Goal: Information Seeking & Learning: Learn about a topic

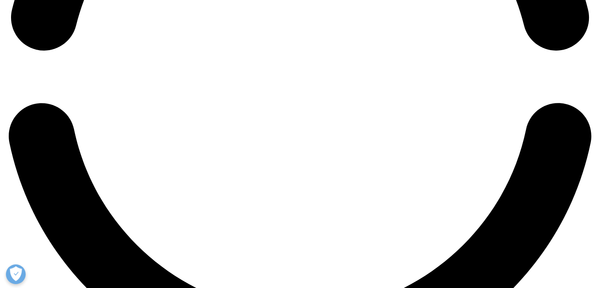
scroll to position [1421, 0]
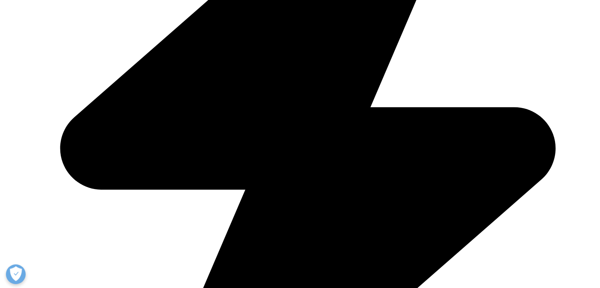
scroll to position [331, 0]
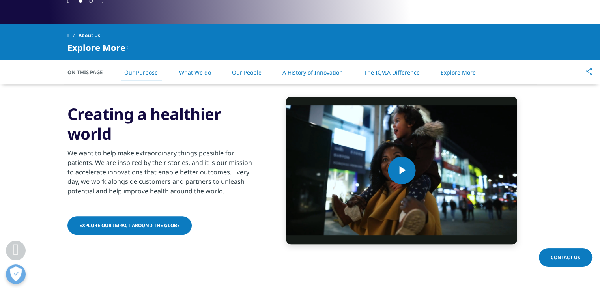
click at [6, 136] on section "Video Player is loading. Play Video Play Skip Backward Skip Forward Mute Curren…" at bounding box center [300, 170] width 600 height 172
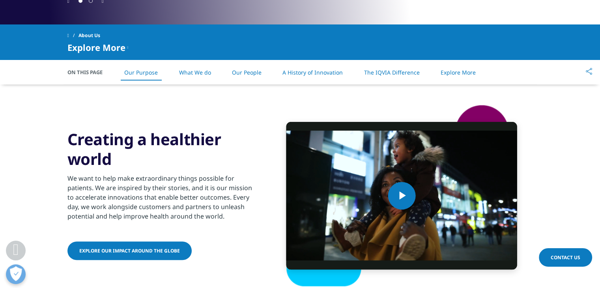
click at [22, 127] on section "Video Player is loading. Play Video Play Skip Backward Skip Forward Mute Curren…" at bounding box center [300, 195] width 600 height 223
